Goal: Find specific page/section: Find specific page/section

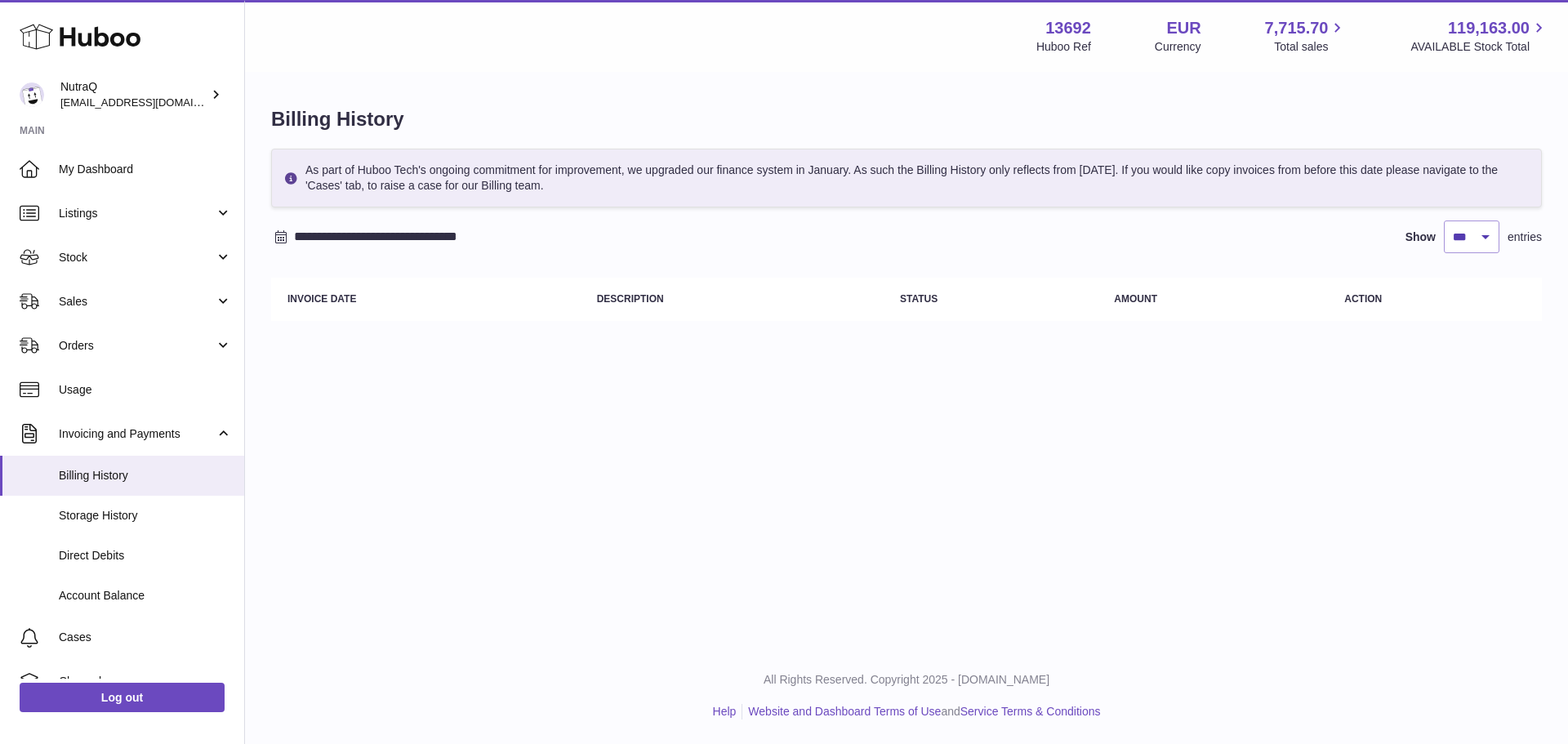
select select "***"
click at [63, 252] on span "Stock" at bounding box center [136, 257] width 156 height 16
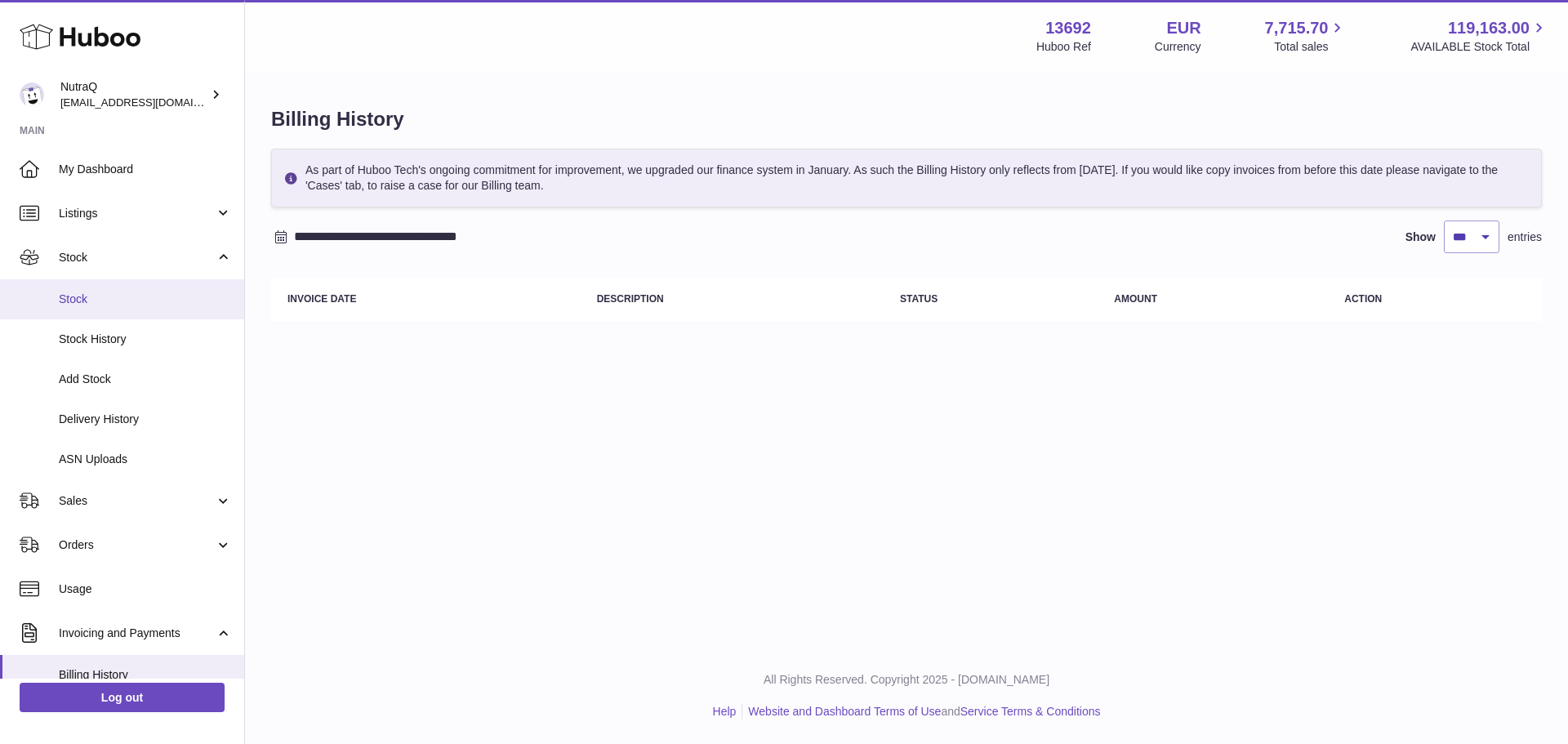
click at [77, 292] on span "Stock" at bounding box center [145, 299] width 173 height 16
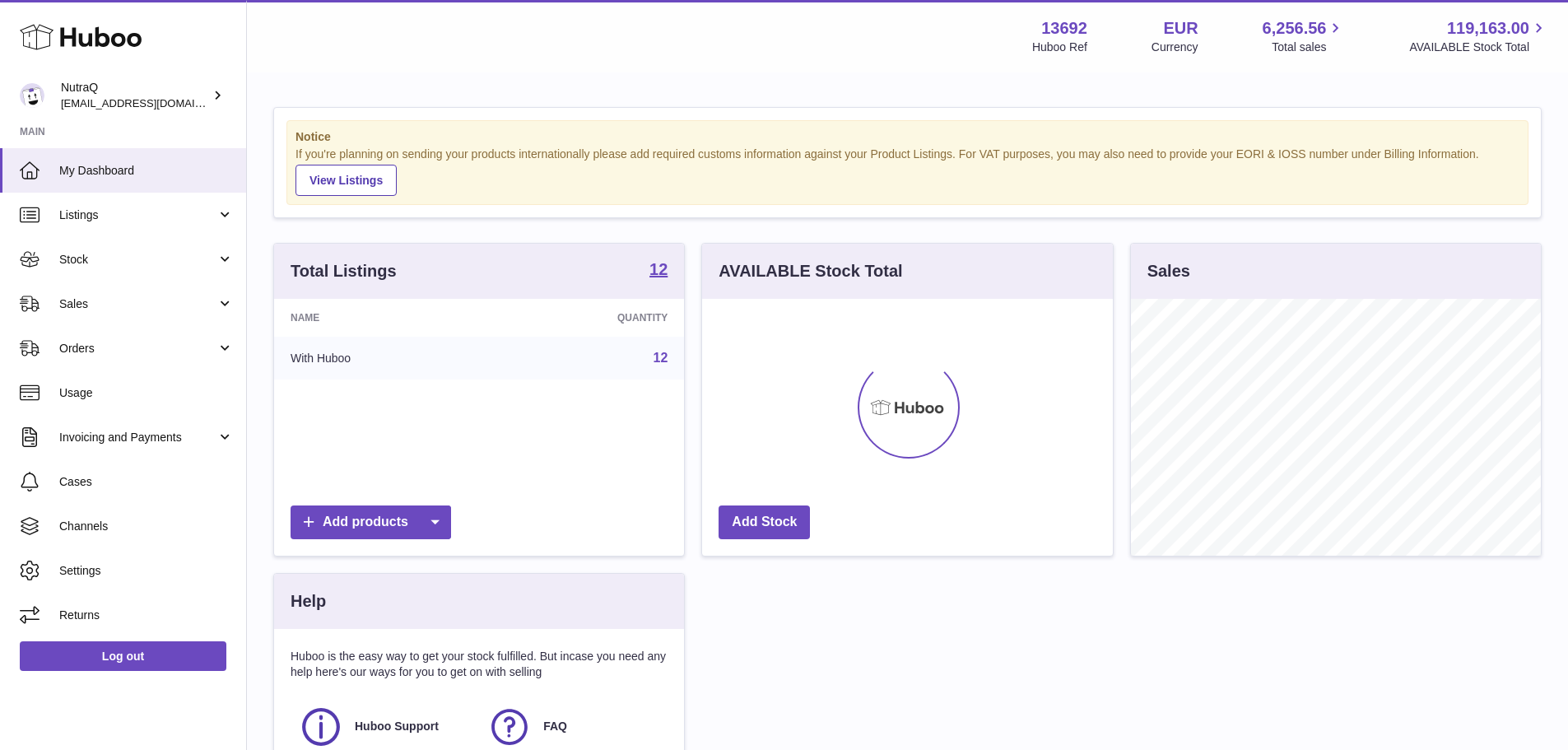
scroll to position [257, 411]
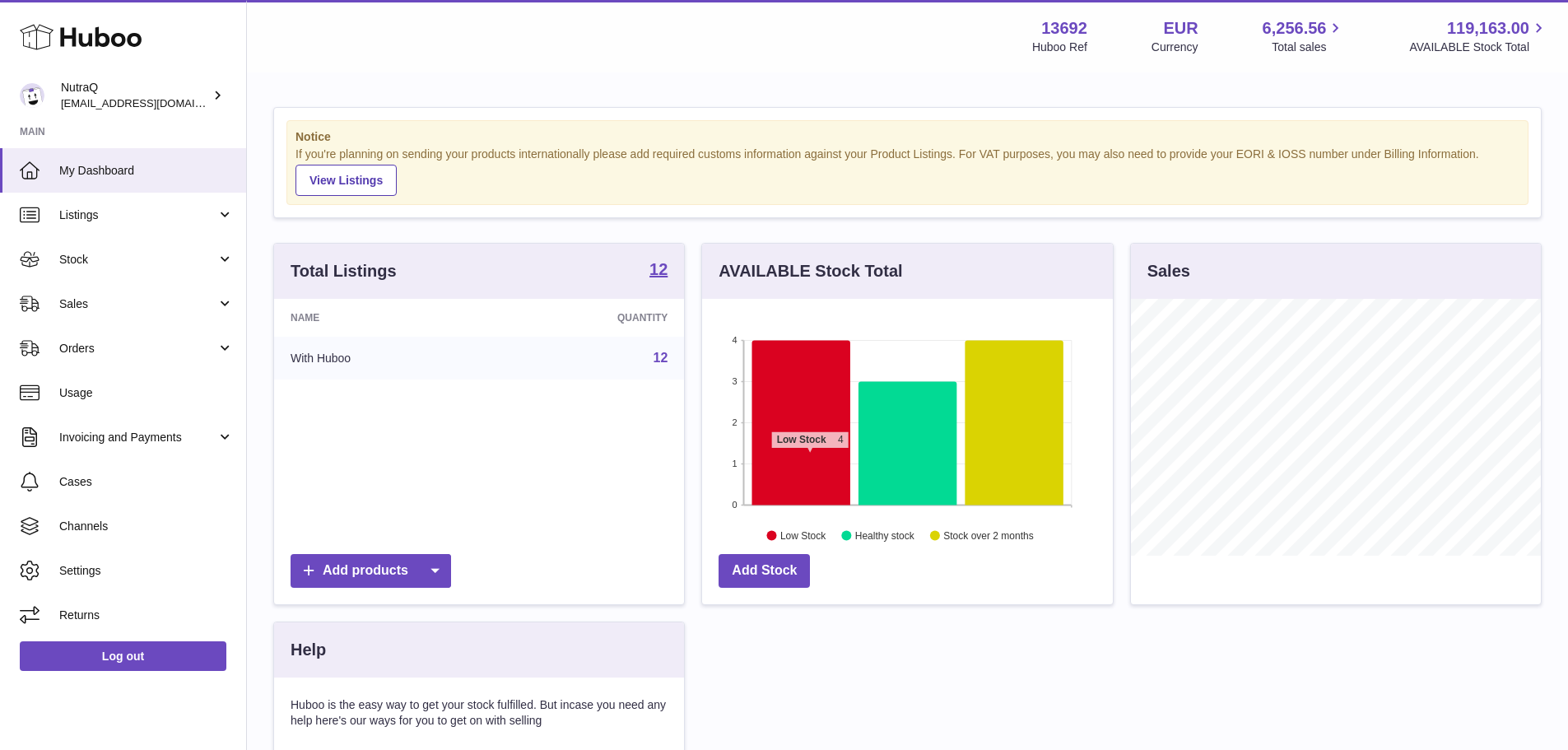
click at [810, 457] on icon at bounding box center [801, 422] width 98 height 165
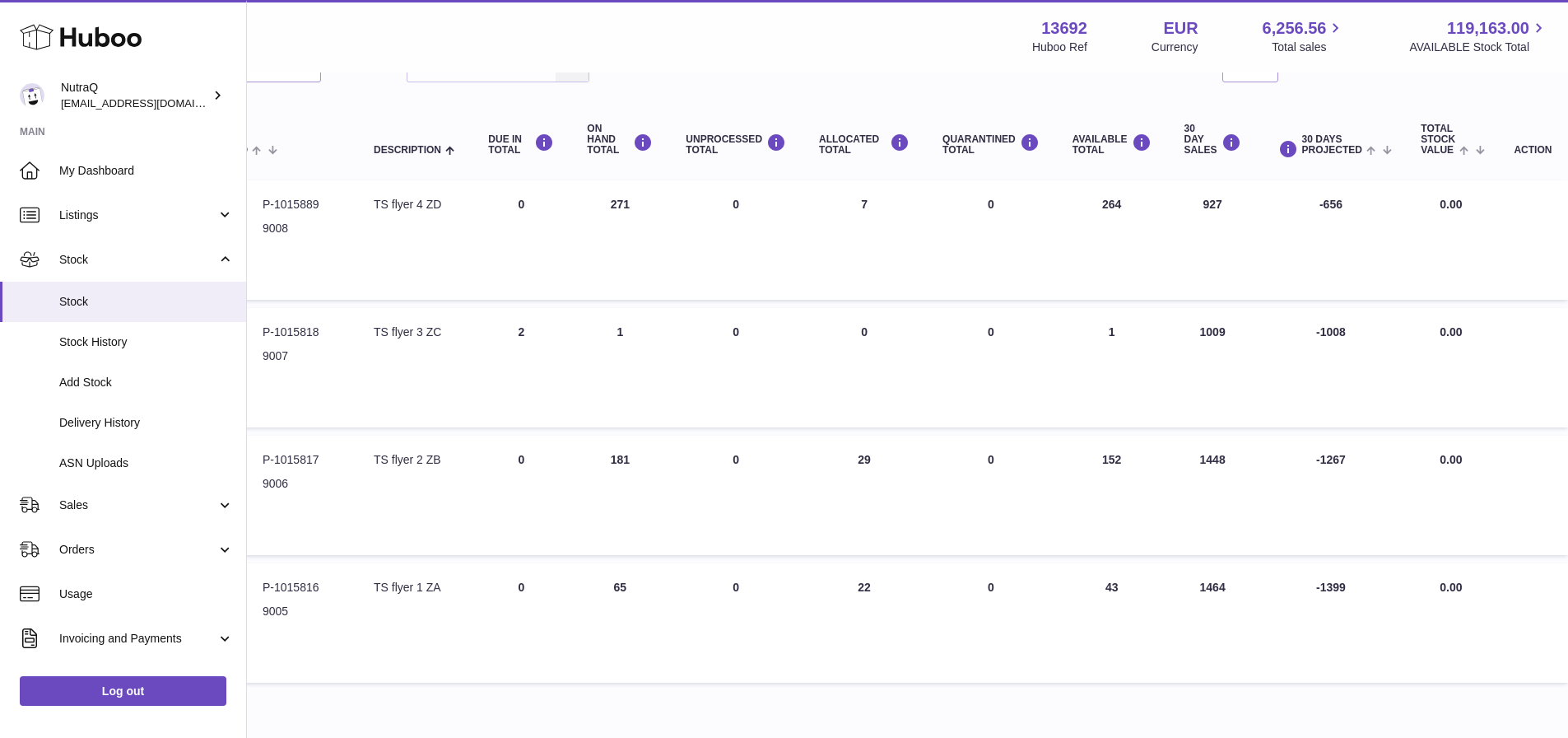
scroll to position [229, 222]
